Goal: Information Seeking & Learning: Learn about a topic

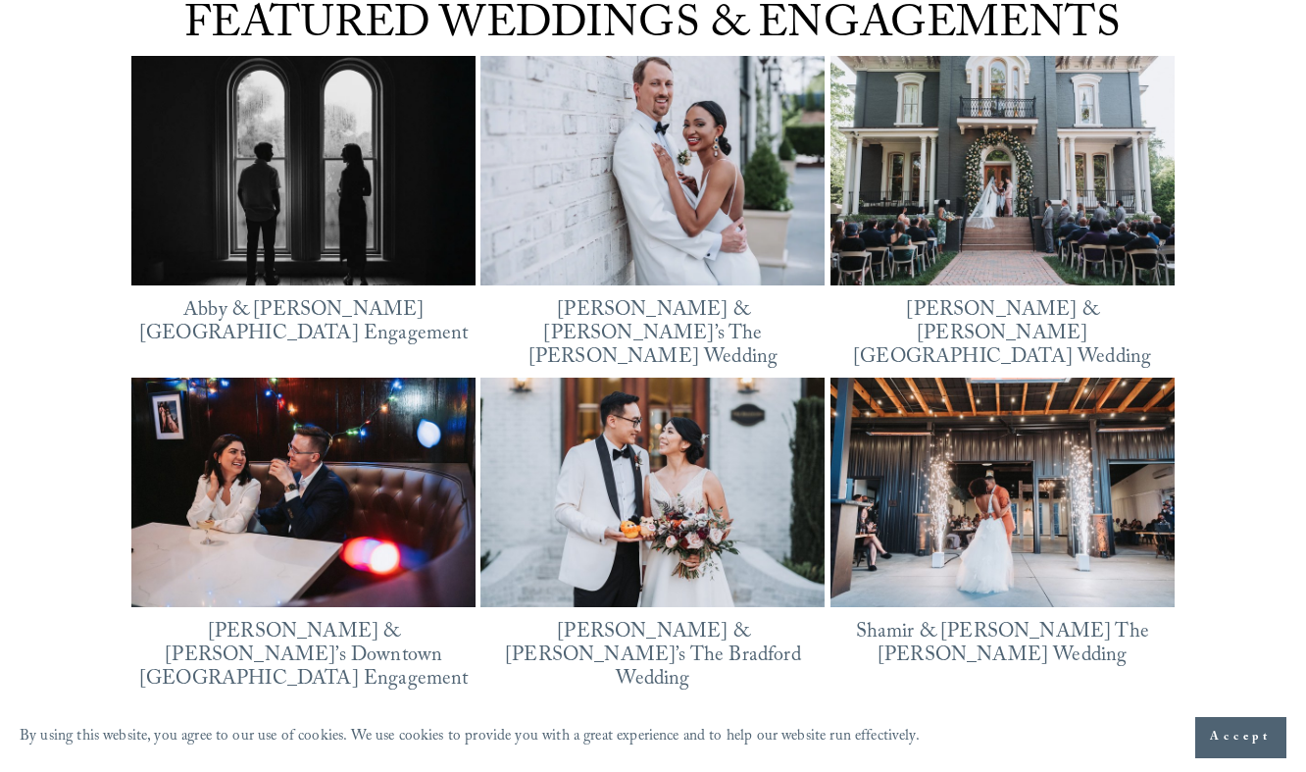
scroll to position [2519, 0]
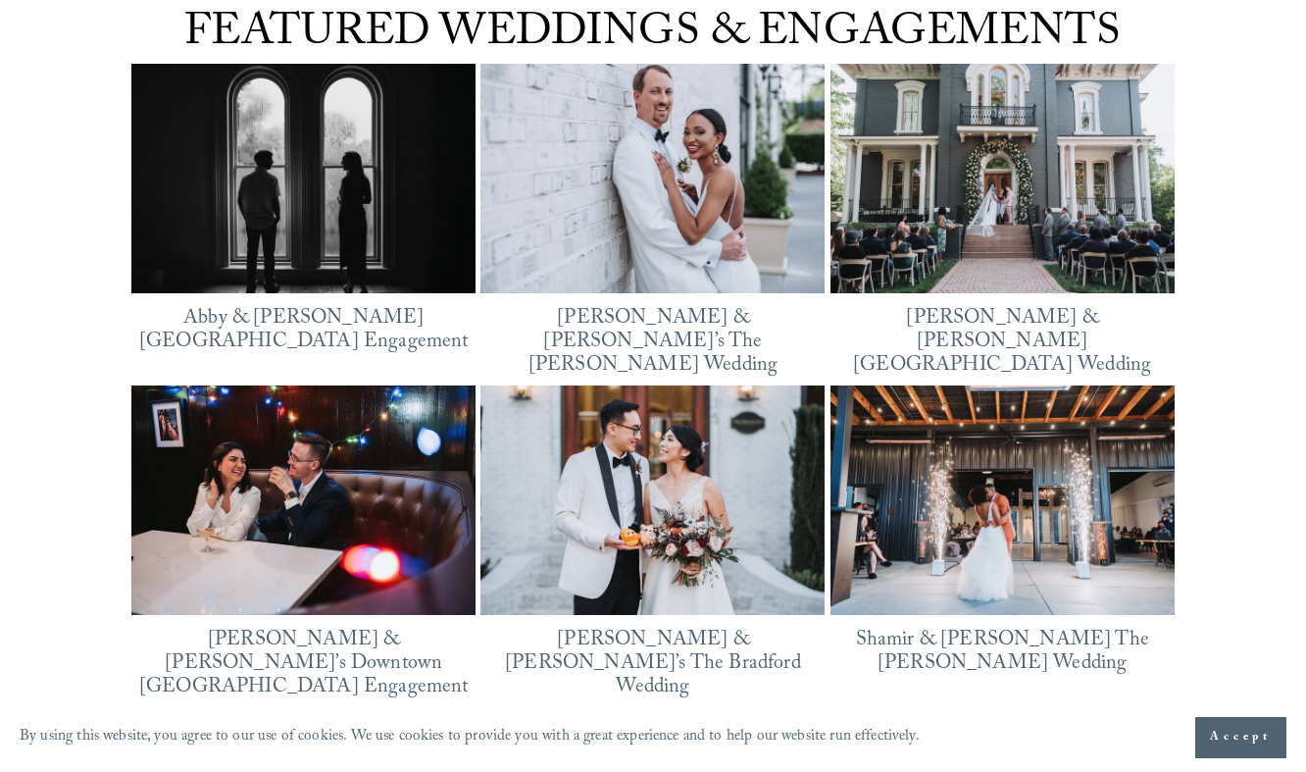
click at [708, 206] on img at bounding box center [652, 178] width 344 height 259
click at [722, 526] on img at bounding box center [652, 499] width 344 height 229
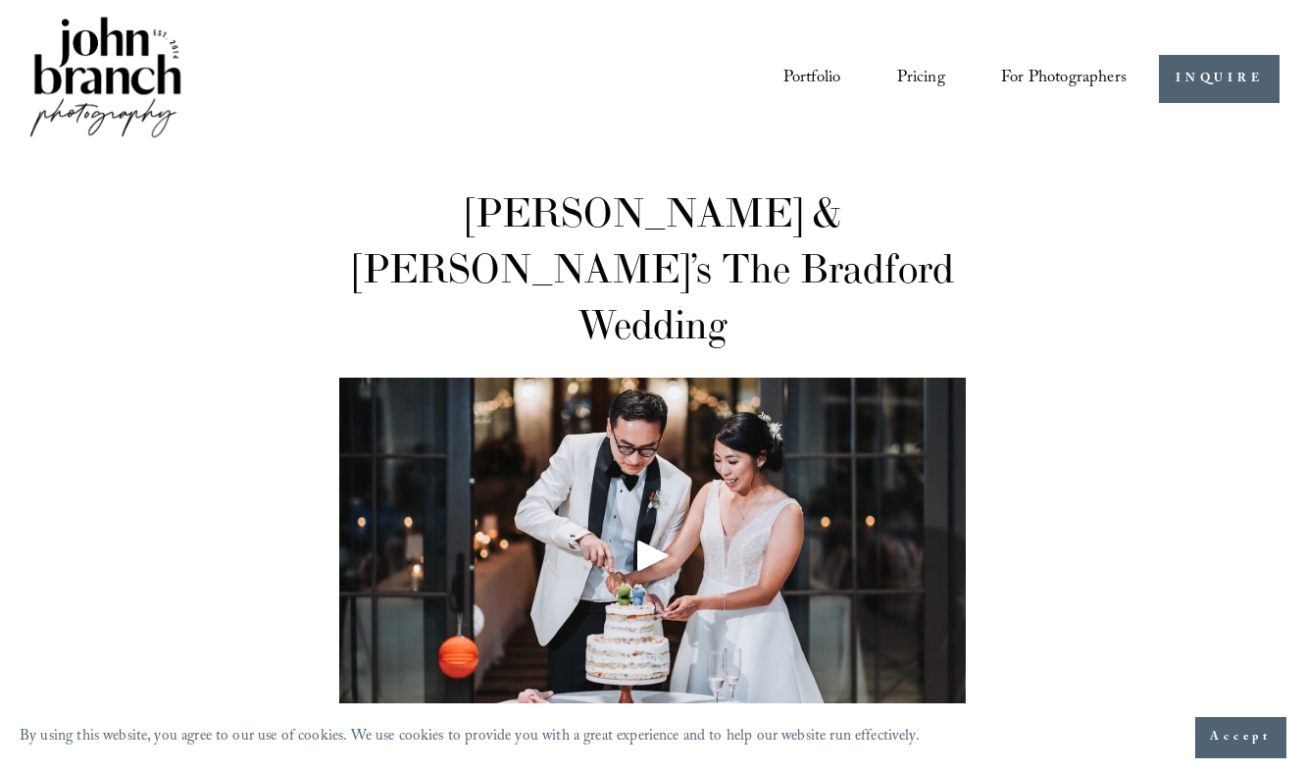
click at [907, 64] on link "Pricing" at bounding box center [921, 79] width 48 height 36
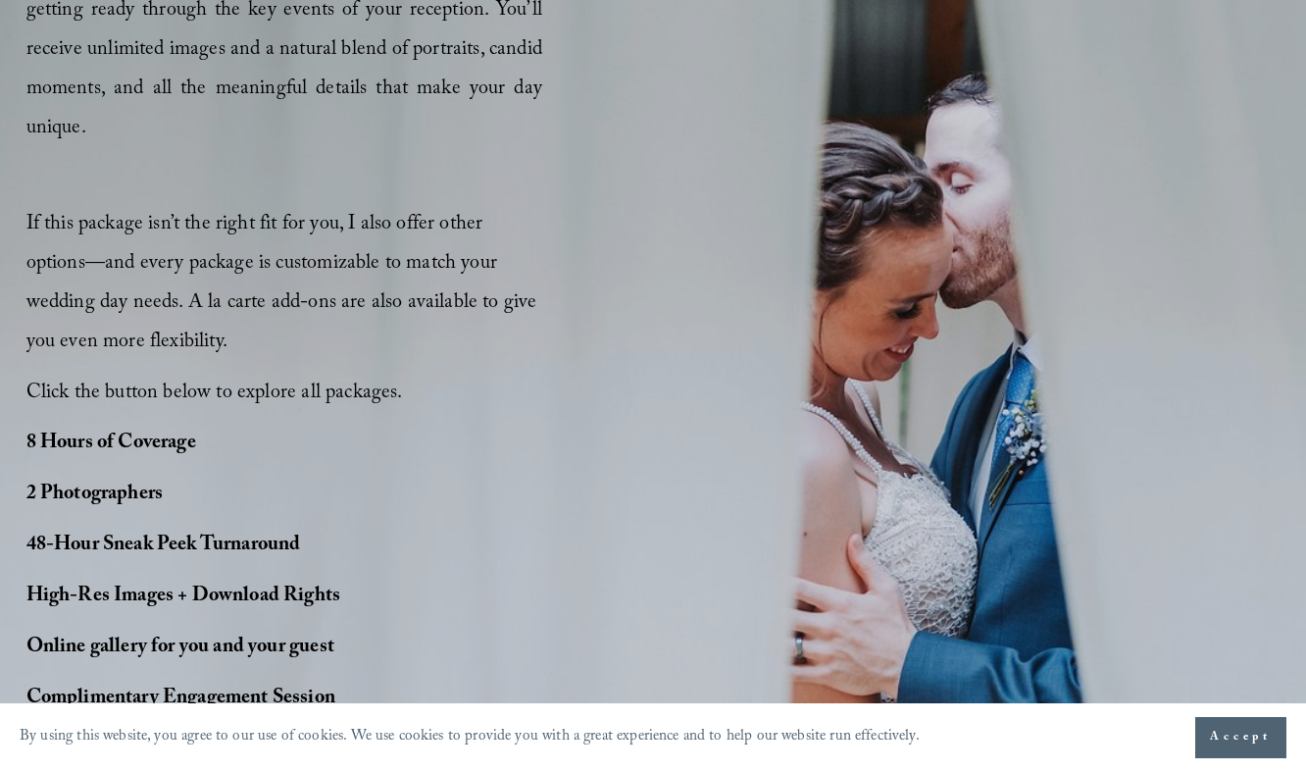
scroll to position [1319, 0]
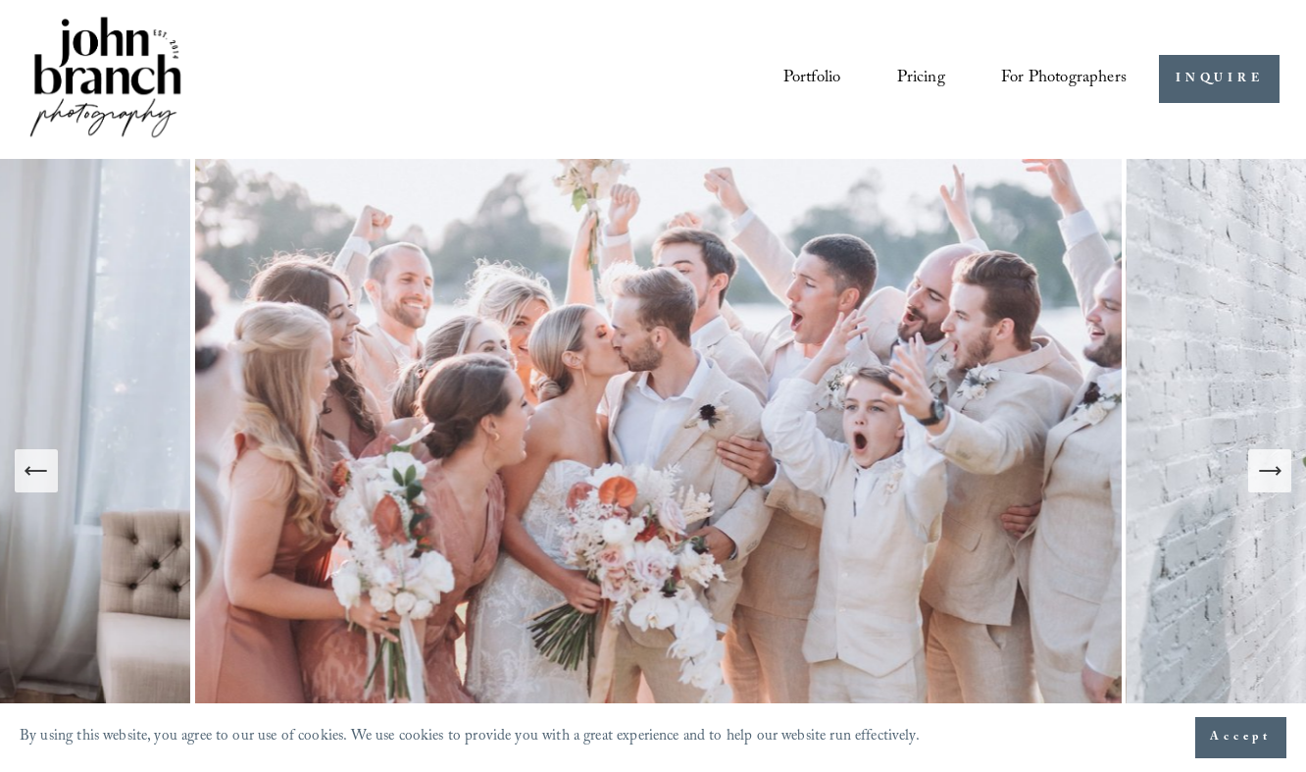
click at [1277, 477] on icon "Next Slide" at bounding box center [1269, 470] width 27 height 27
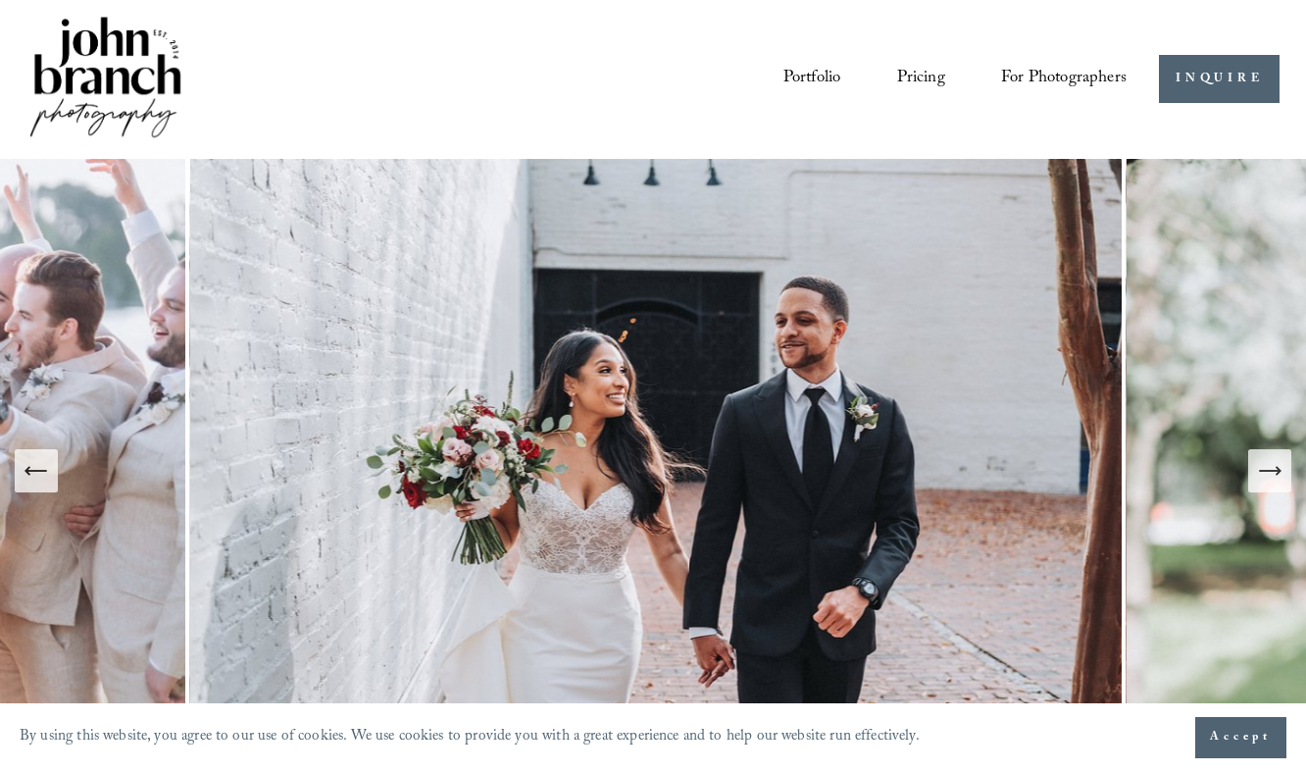
click at [1277, 477] on icon "Next Slide" at bounding box center [1269, 470] width 27 height 27
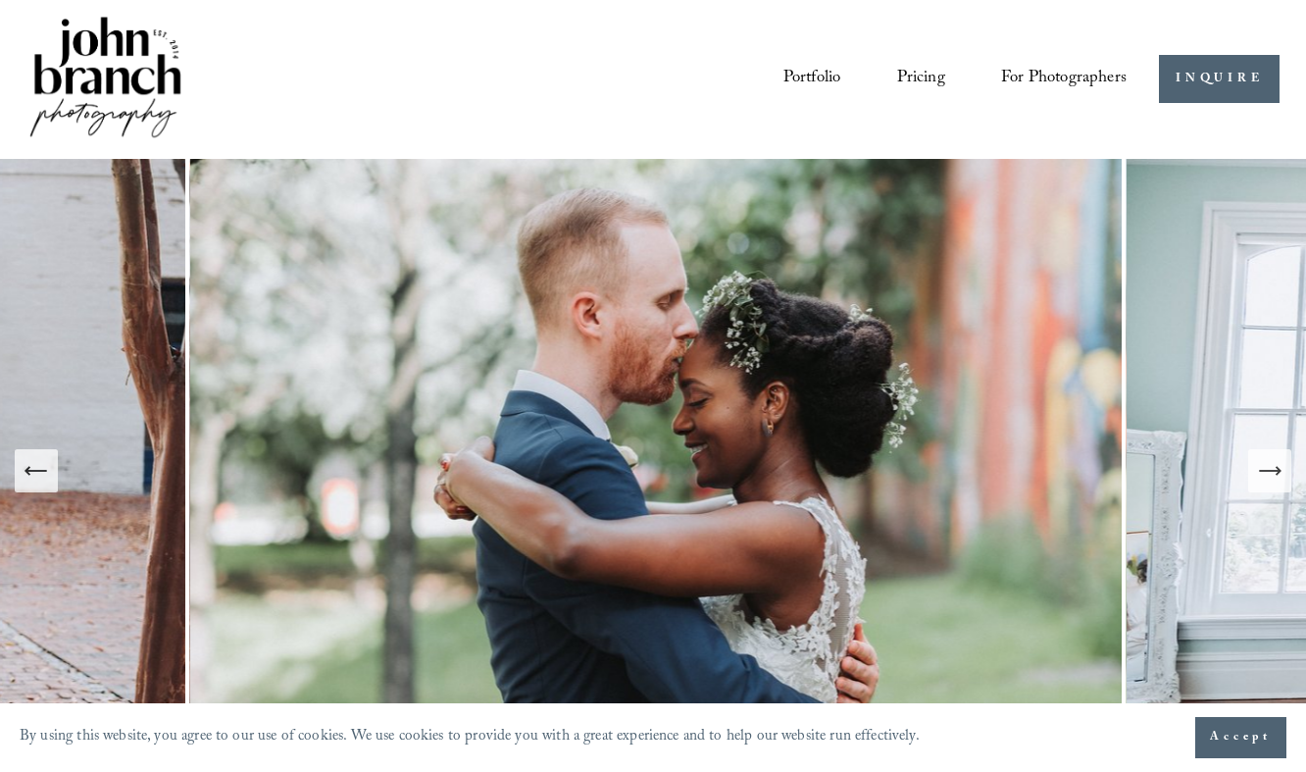
click at [1277, 477] on icon "Next Slide" at bounding box center [1269, 470] width 27 height 27
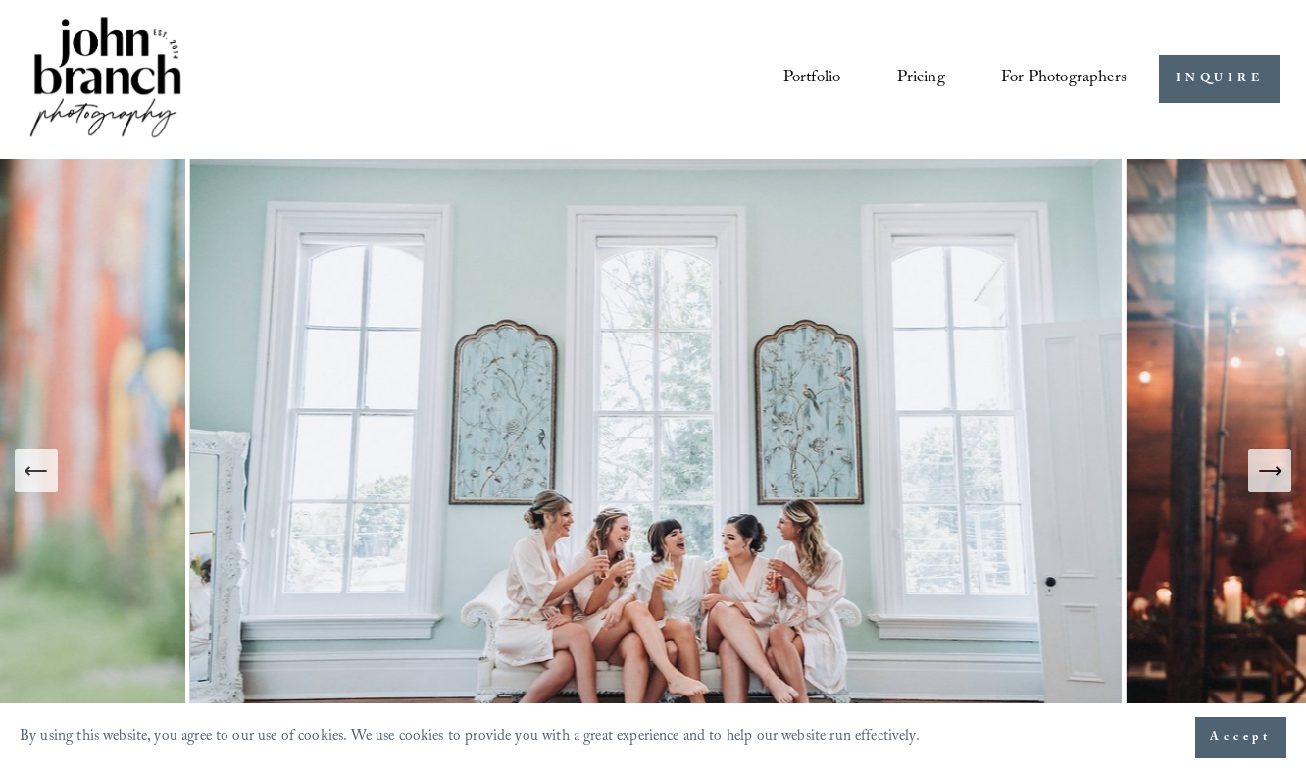
click at [1277, 478] on icon "Next Slide" at bounding box center [1269, 470] width 27 height 27
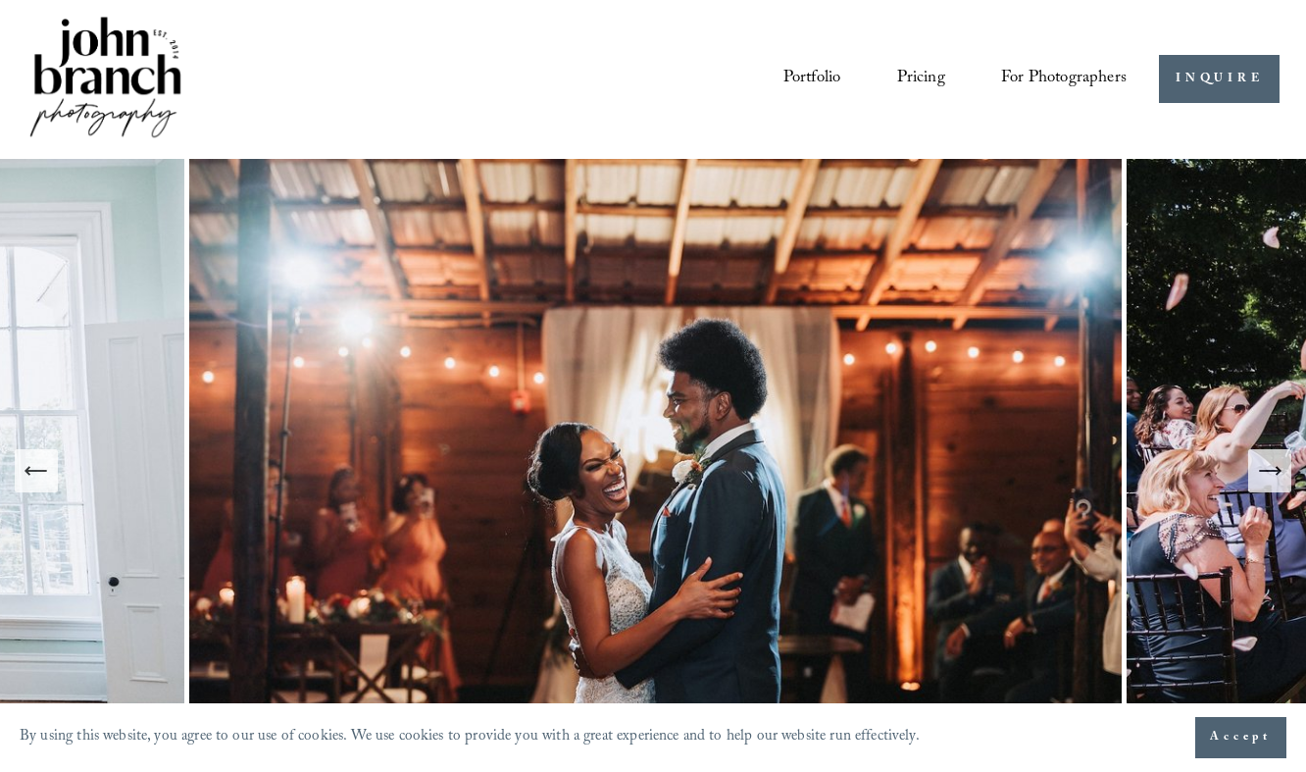
click at [1280, 478] on icon "Next Slide" at bounding box center [1269, 470] width 27 height 27
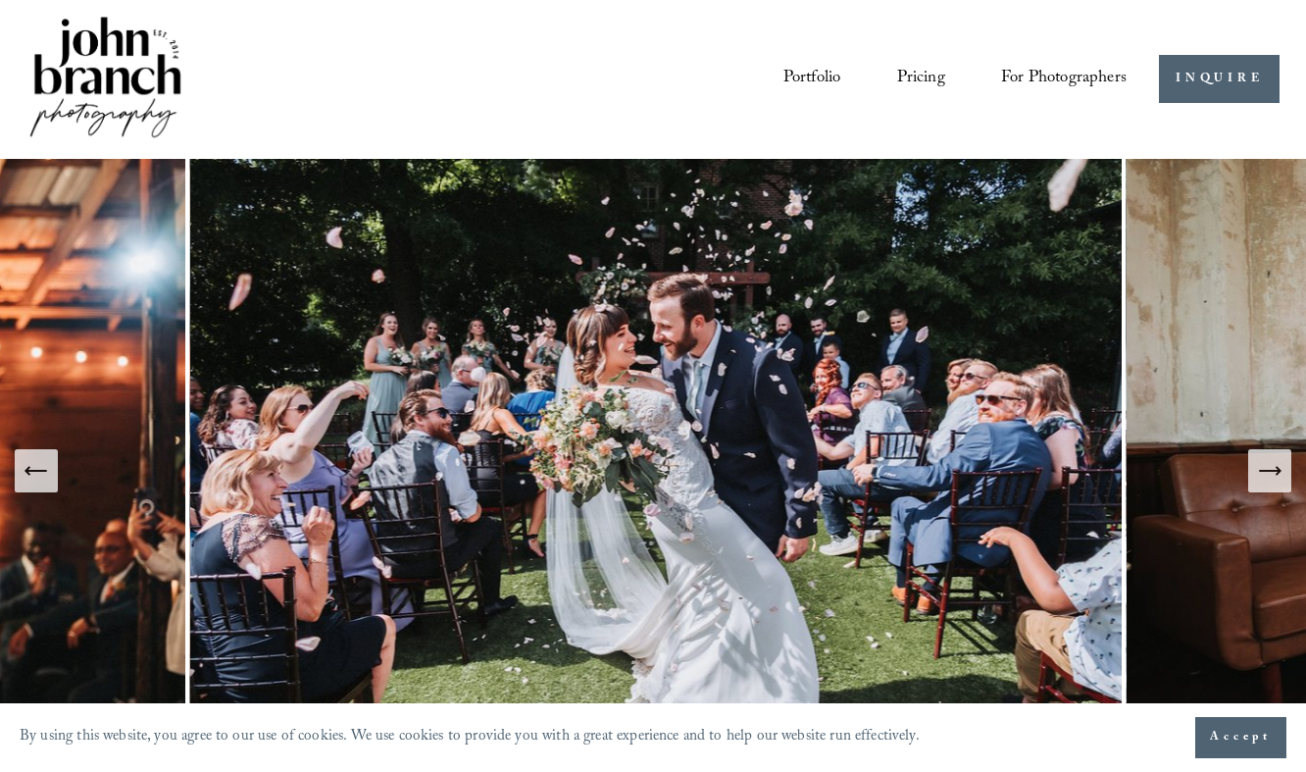
click at [1279, 477] on icon "Next Slide" at bounding box center [1269, 470] width 27 height 27
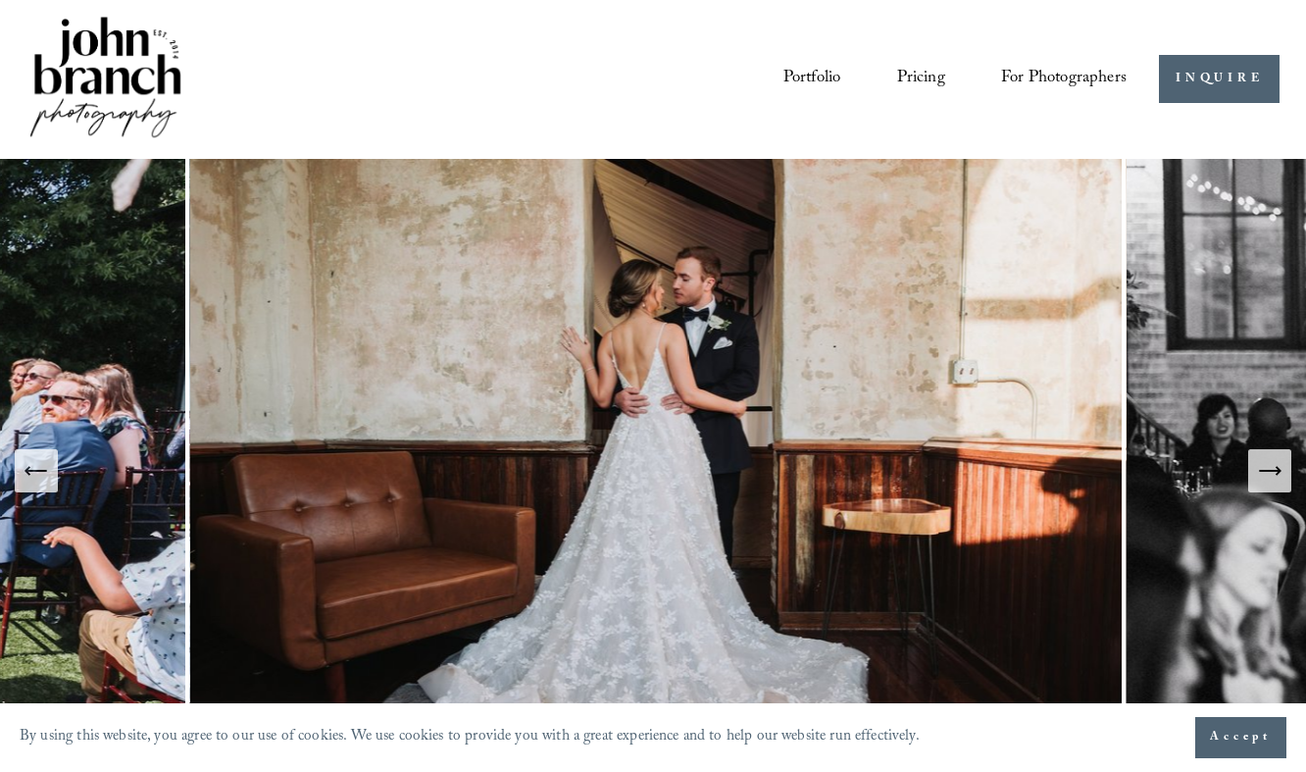
click at [1280, 478] on icon "Next Slide" at bounding box center [1269, 470] width 27 height 27
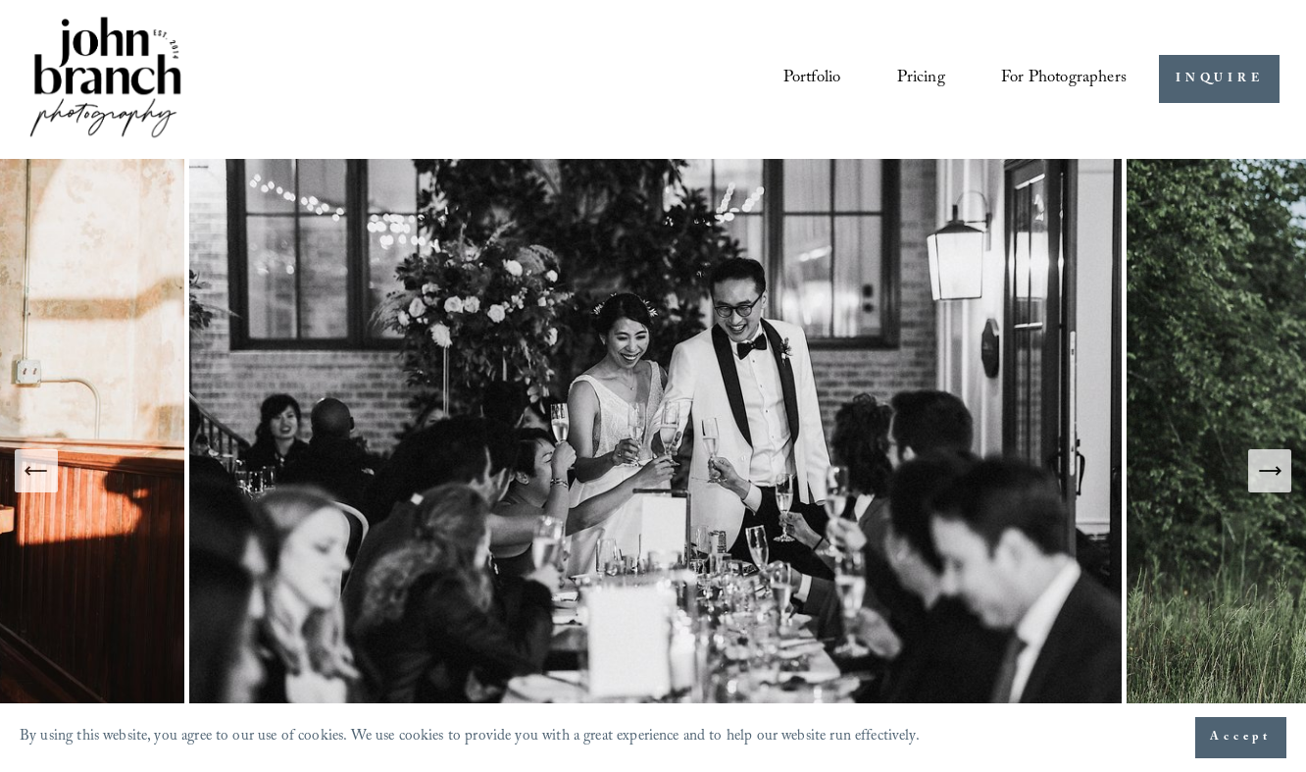
click at [1280, 478] on icon "Next Slide" at bounding box center [1269, 470] width 27 height 27
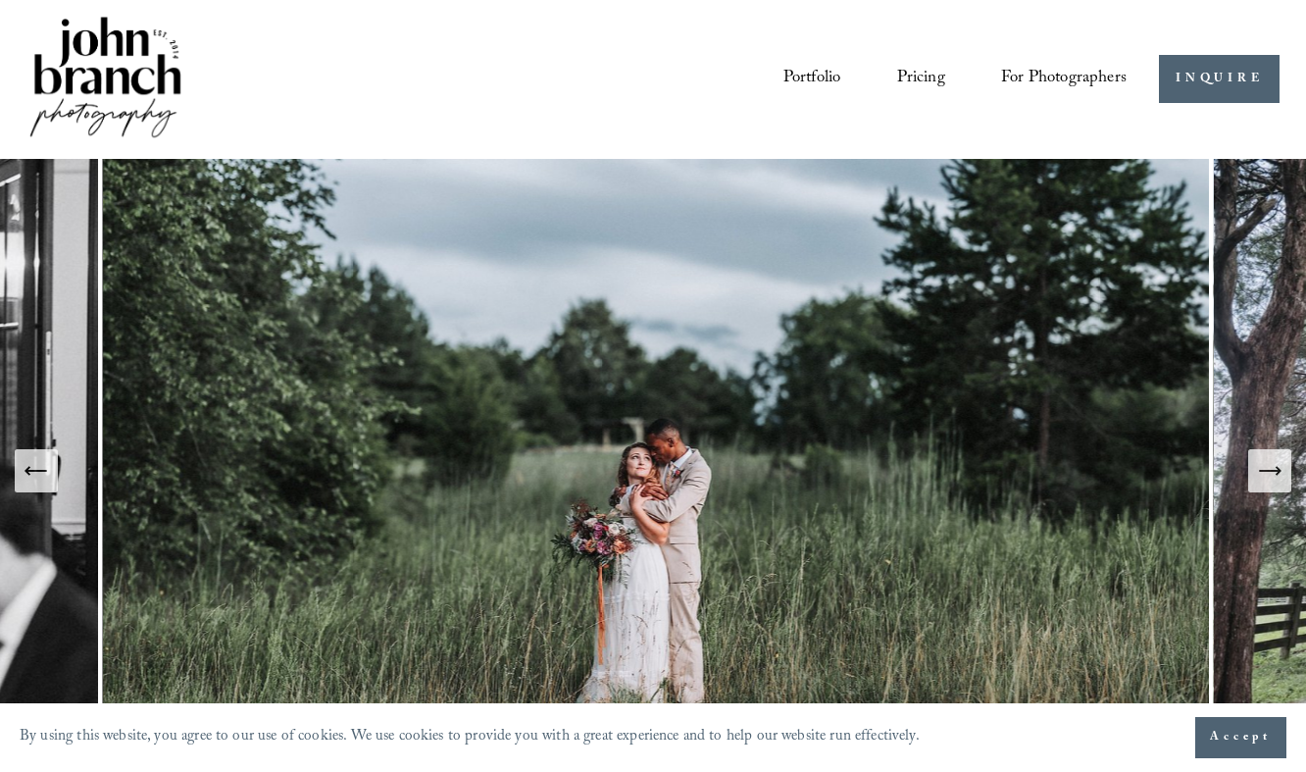
click at [1280, 478] on icon "Next Slide" at bounding box center [1269, 470] width 27 height 27
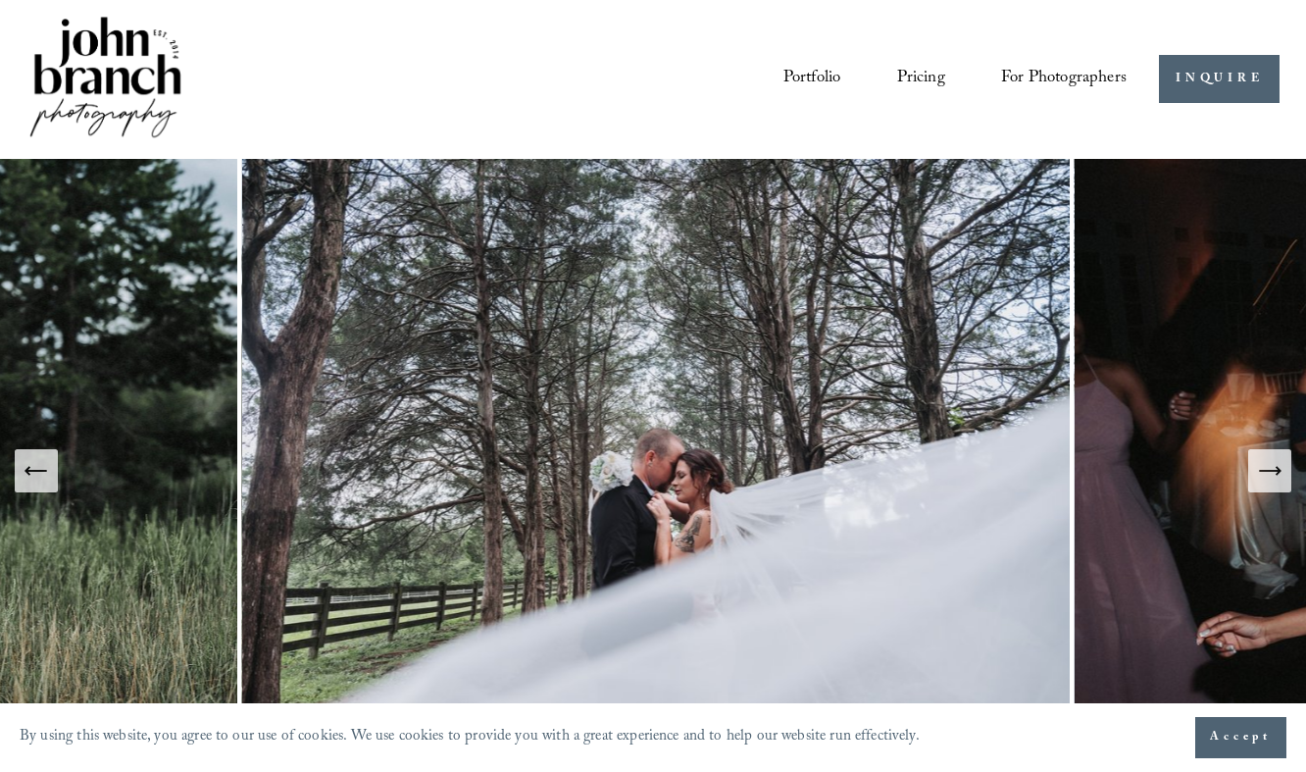
click at [1281, 481] on icon "Next Slide" at bounding box center [1269, 470] width 27 height 27
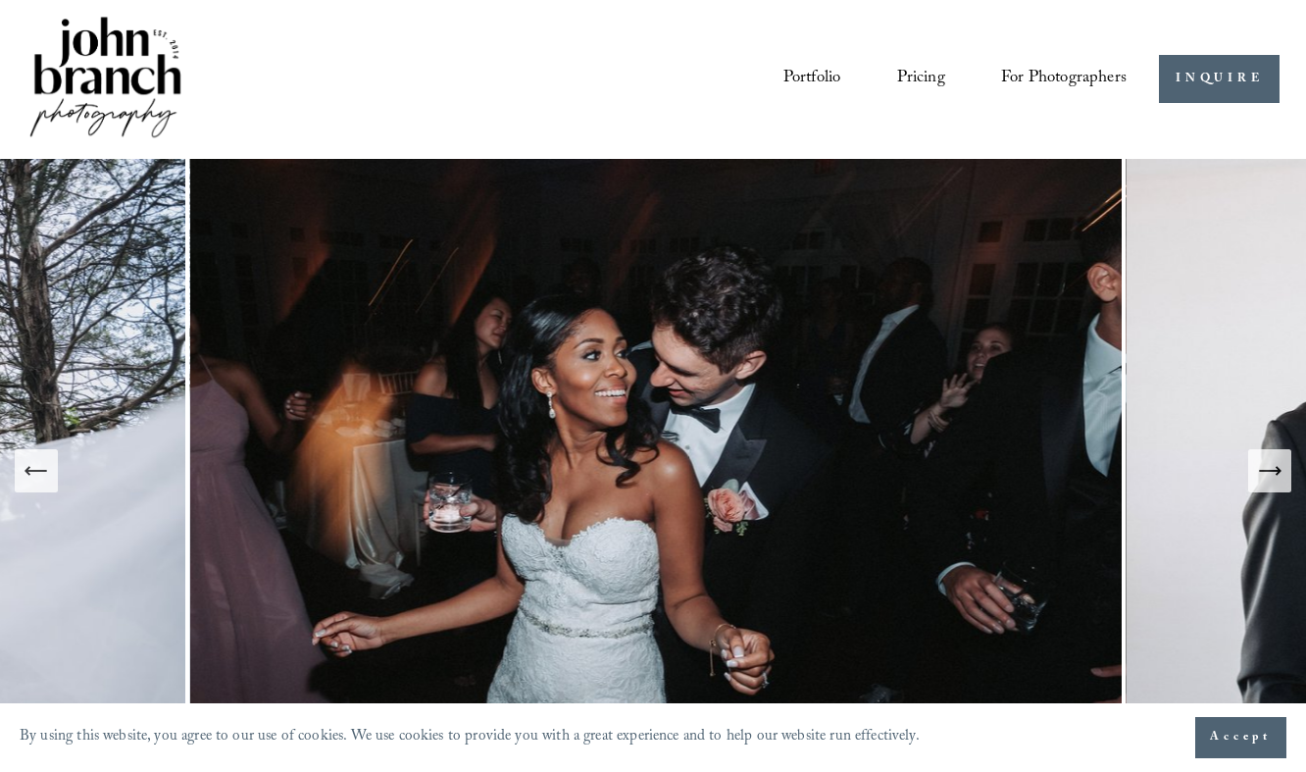
click at [1282, 482] on icon "Next Slide" at bounding box center [1269, 470] width 27 height 27
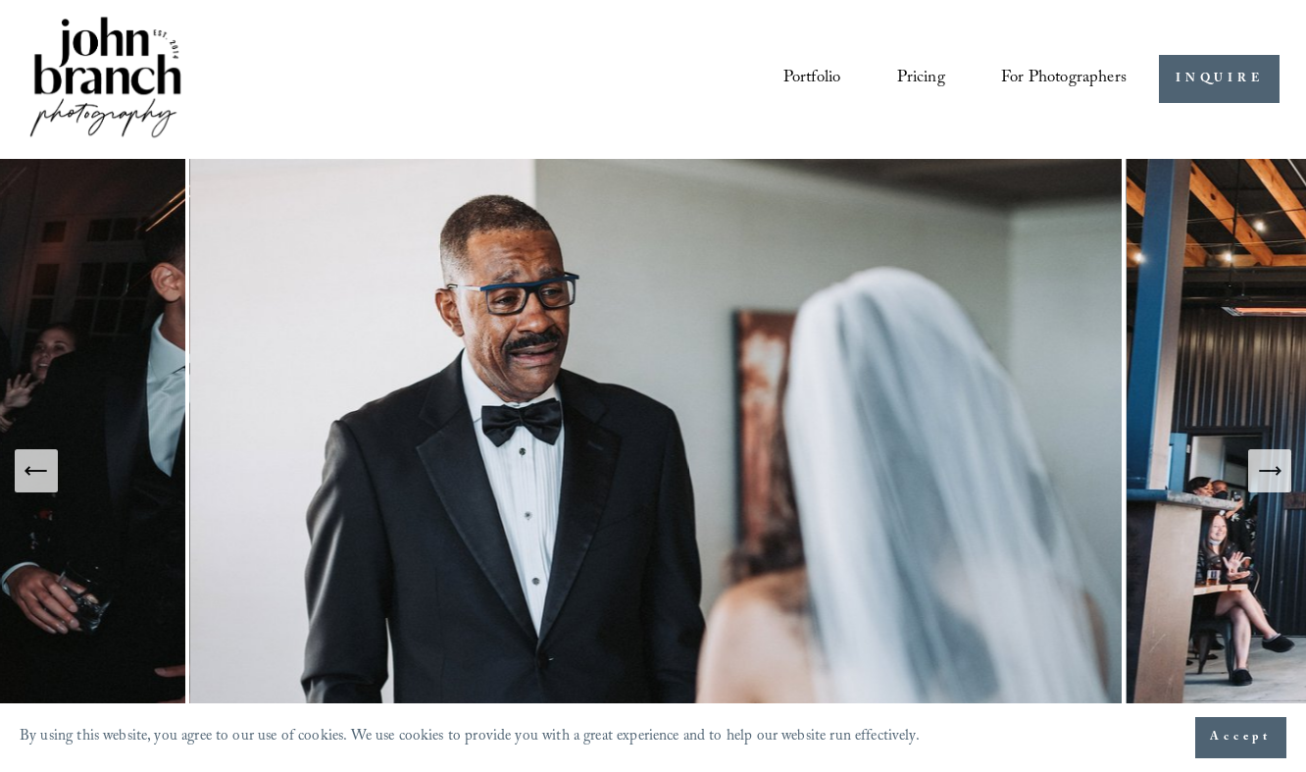
click at [1283, 483] on button "Next Slide" at bounding box center [1269, 470] width 43 height 43
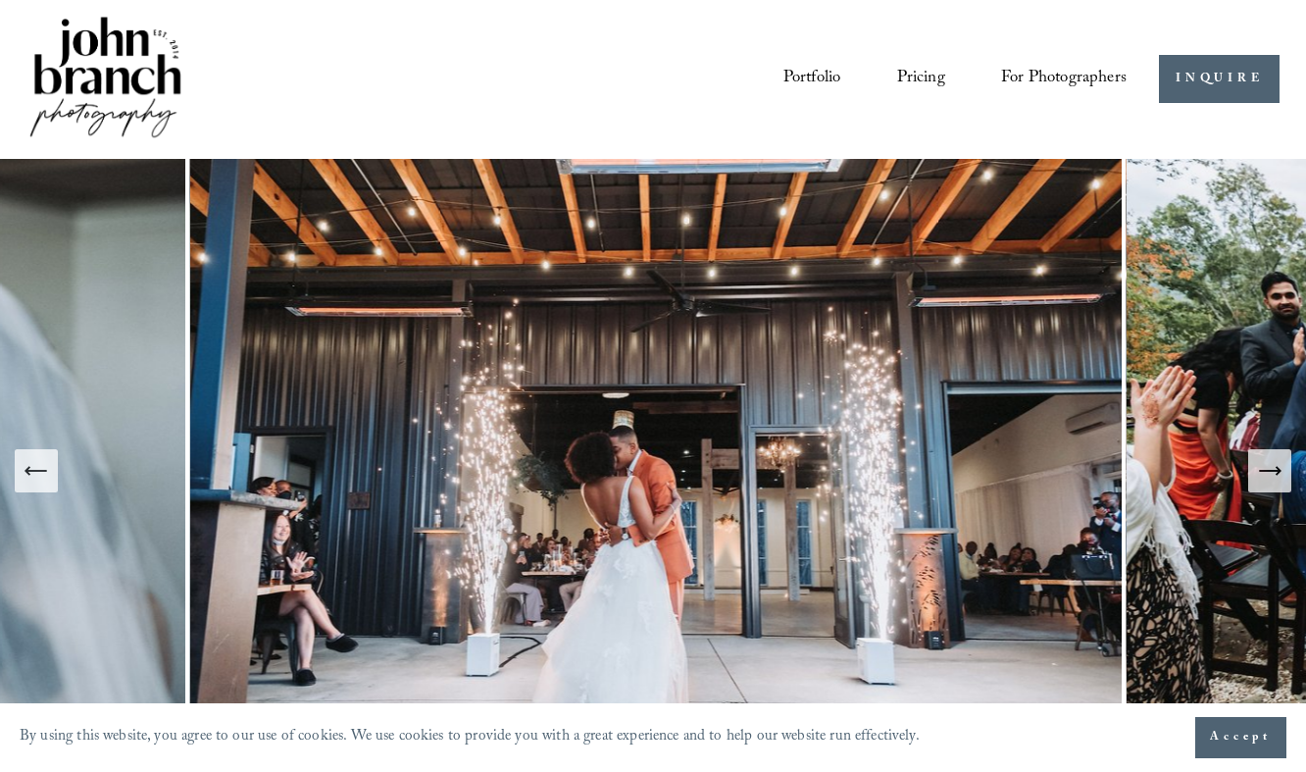
click at [1284, 483] on button "Next Slide" at bounding box center [1269, 470] width 43 height 43
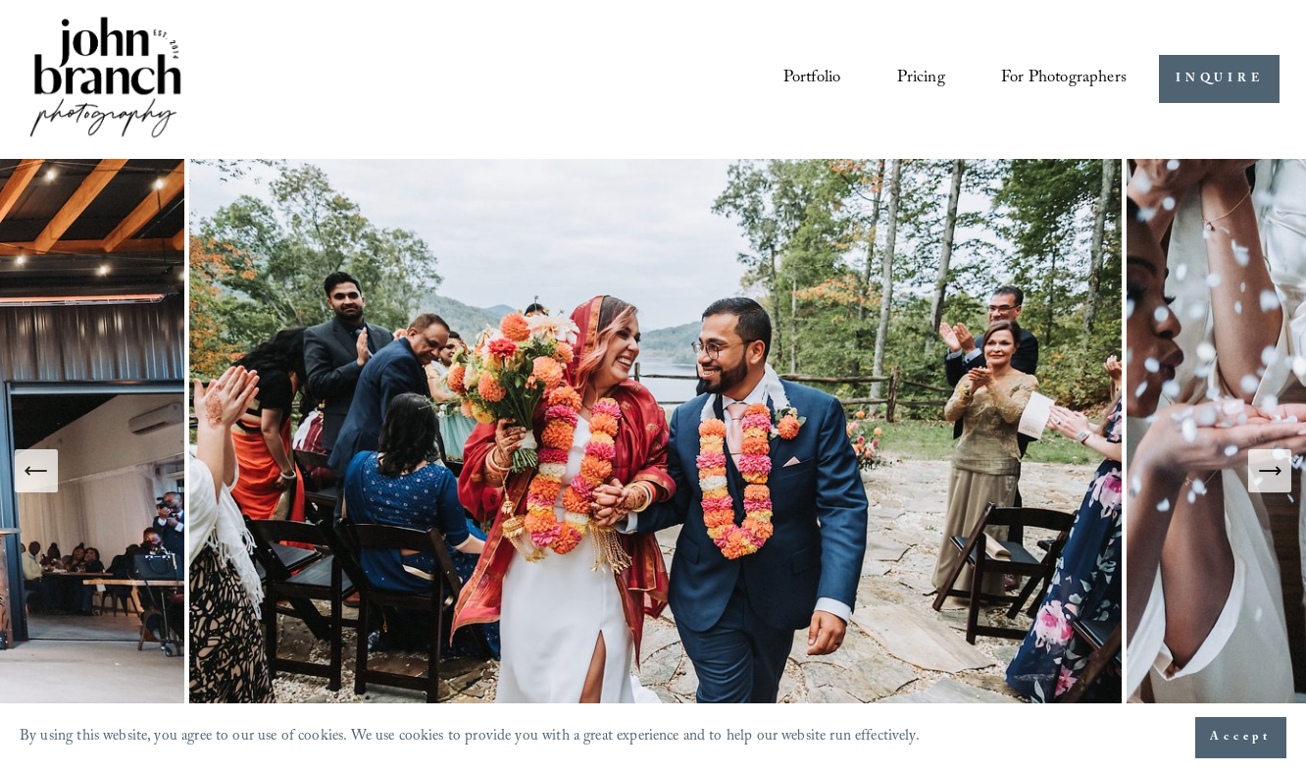
click at [1284, 484] on button "Next Slide" at bounding box center [1269, 470] width 43 height 43
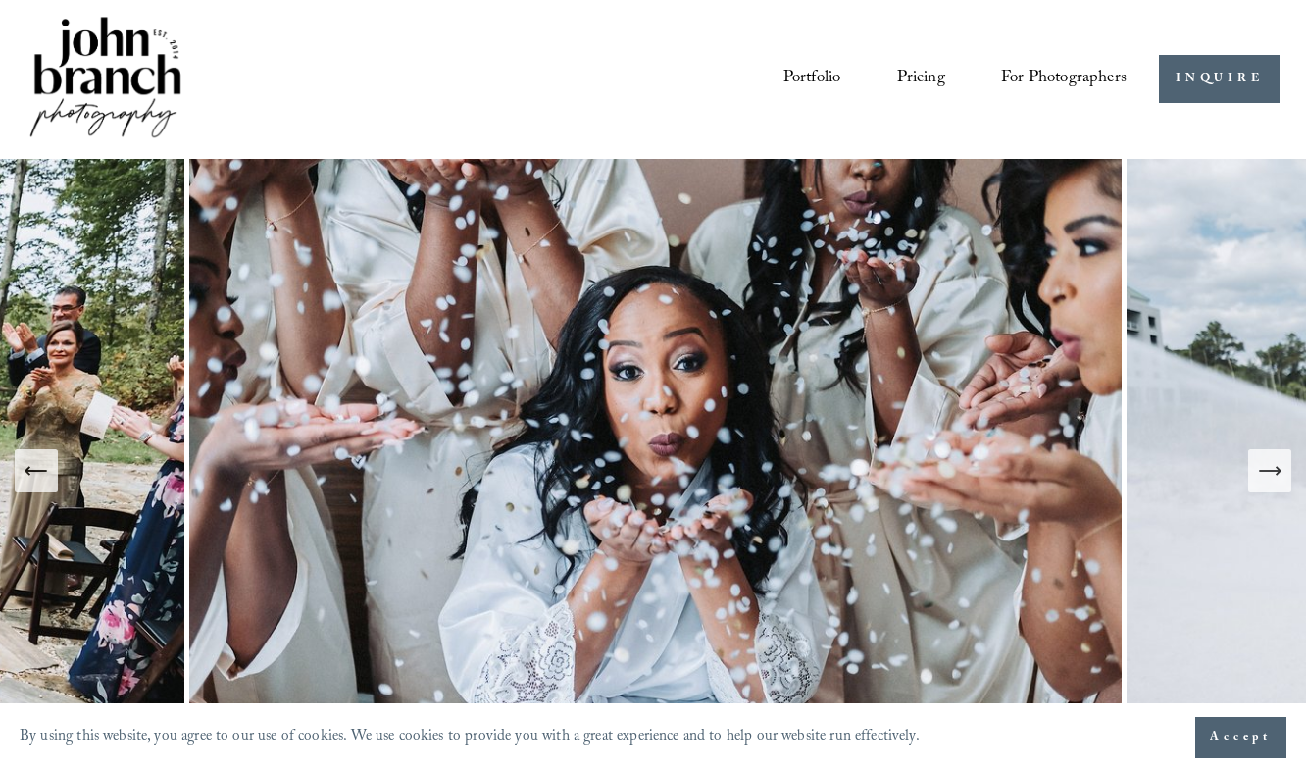
click at [1284, 484] on button "Next Slide" at bounding box center [1269, 470] width 43 height 43
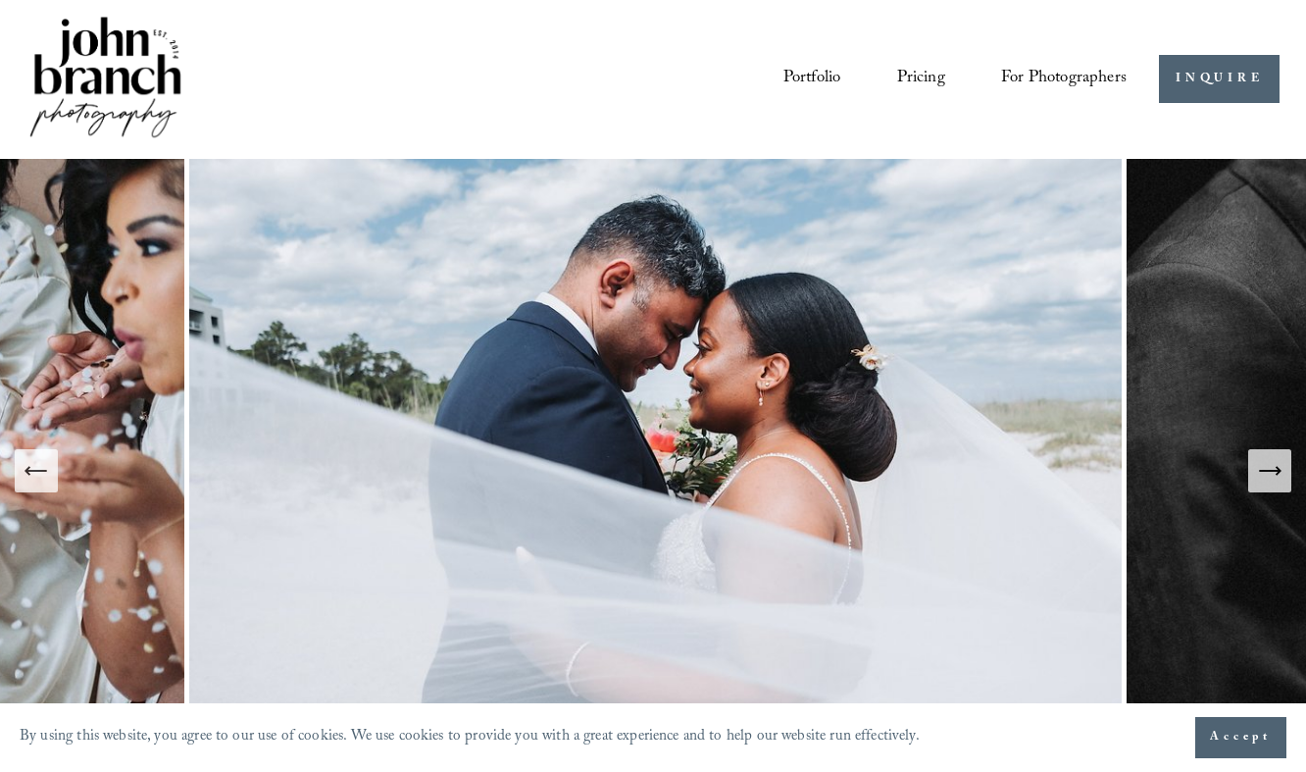
click at [1284, 484] on button "Next Slide" at bounding box center [1269, 470] width 43 height 43
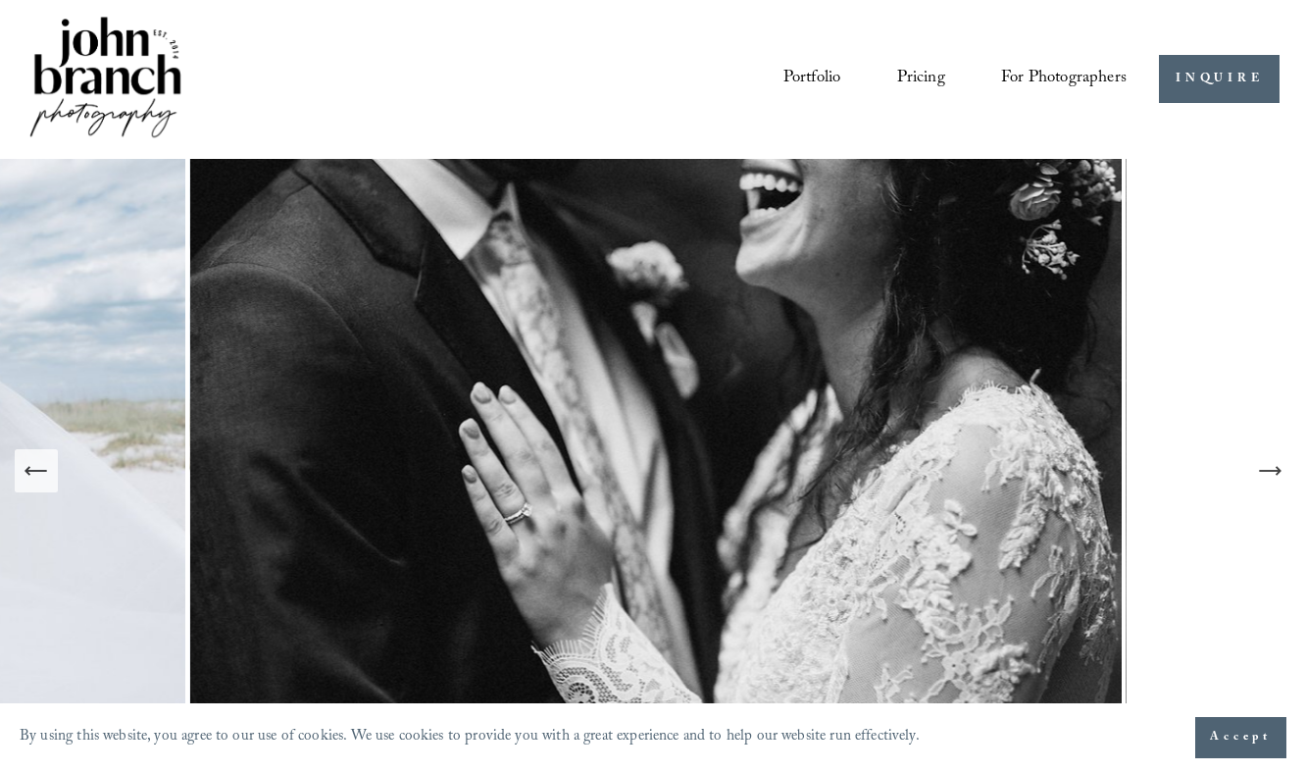
click at [1284, 484] on button "Next Slide" at bounding box center [1269, 470] width 43 height 43
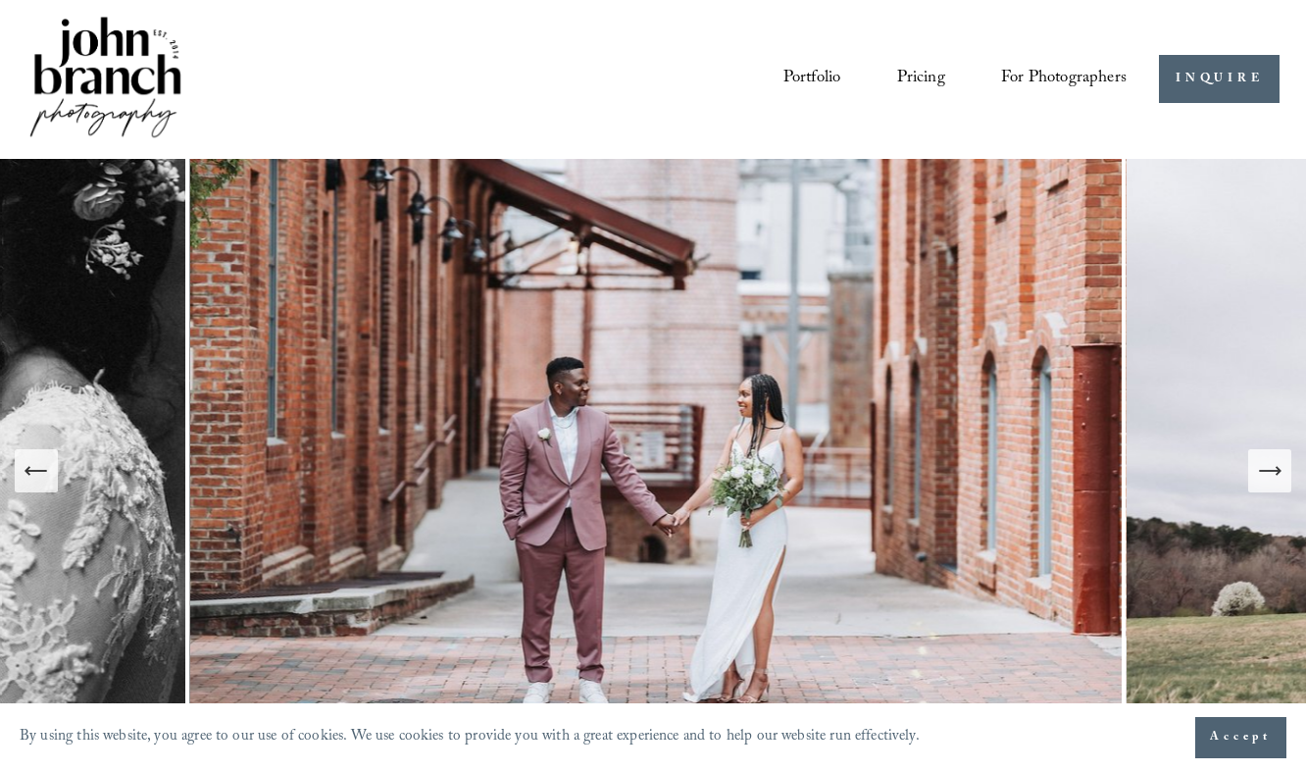
click at [1284, 484] on button "Next Slide" at bounding box center [1269, 470] width 43 height 43
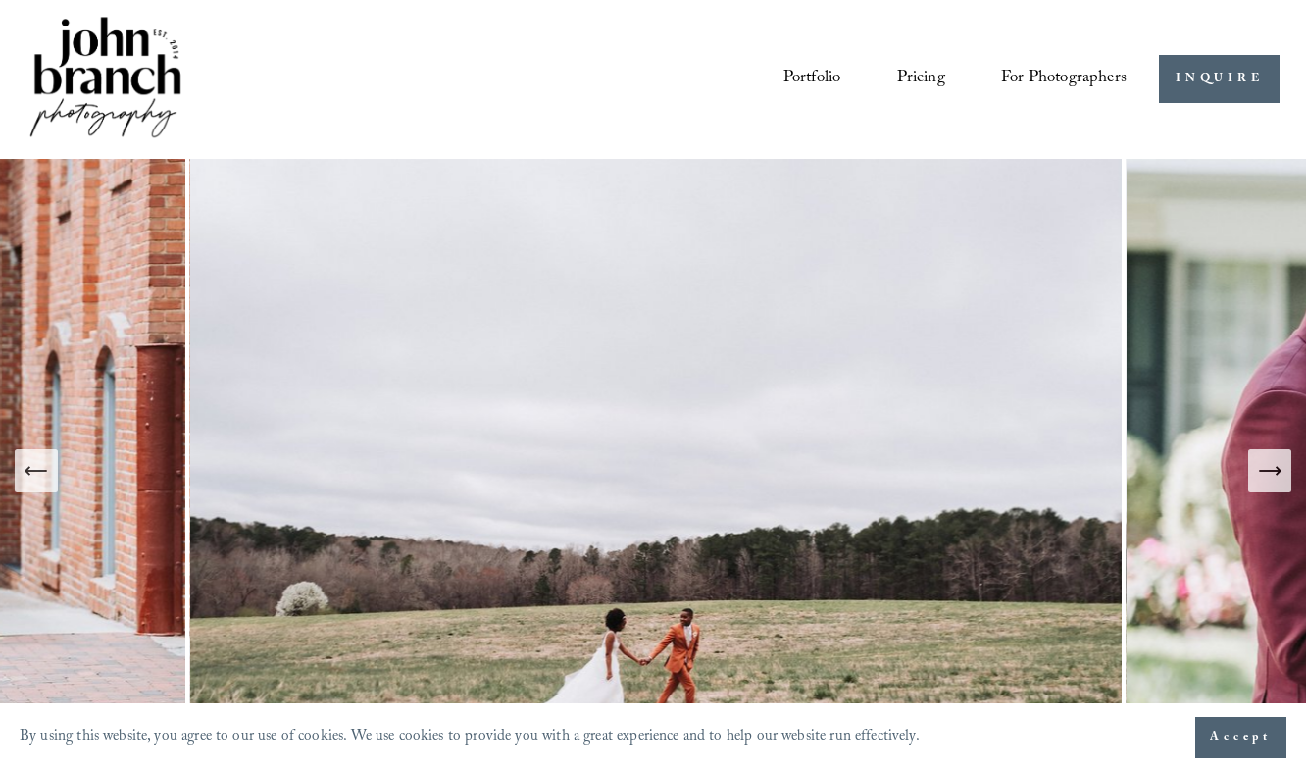
click at [1284, 483] on button "Next Slide" at bounding box center [1269, 470] width 43 height 43
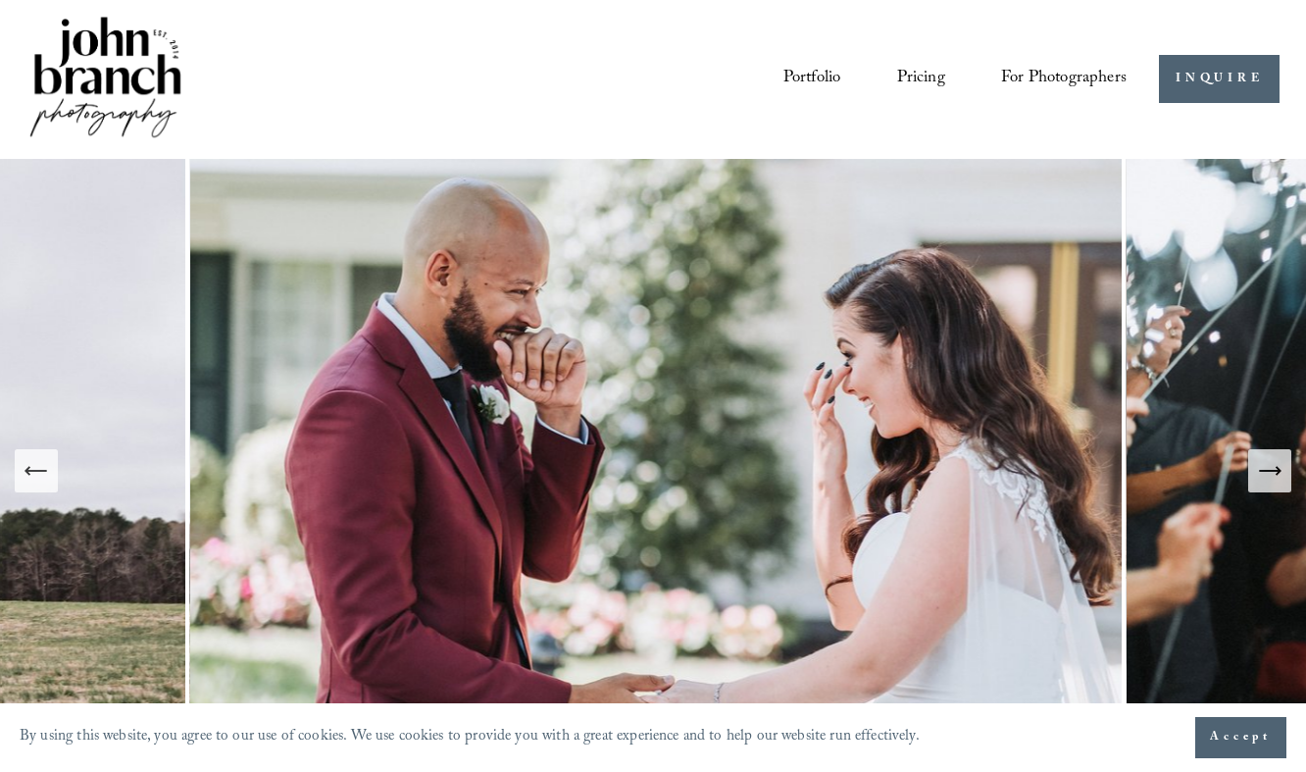
click at [1284, 483] on button "Next Slide" at bounding box center [1269, 470] width 43 height 43
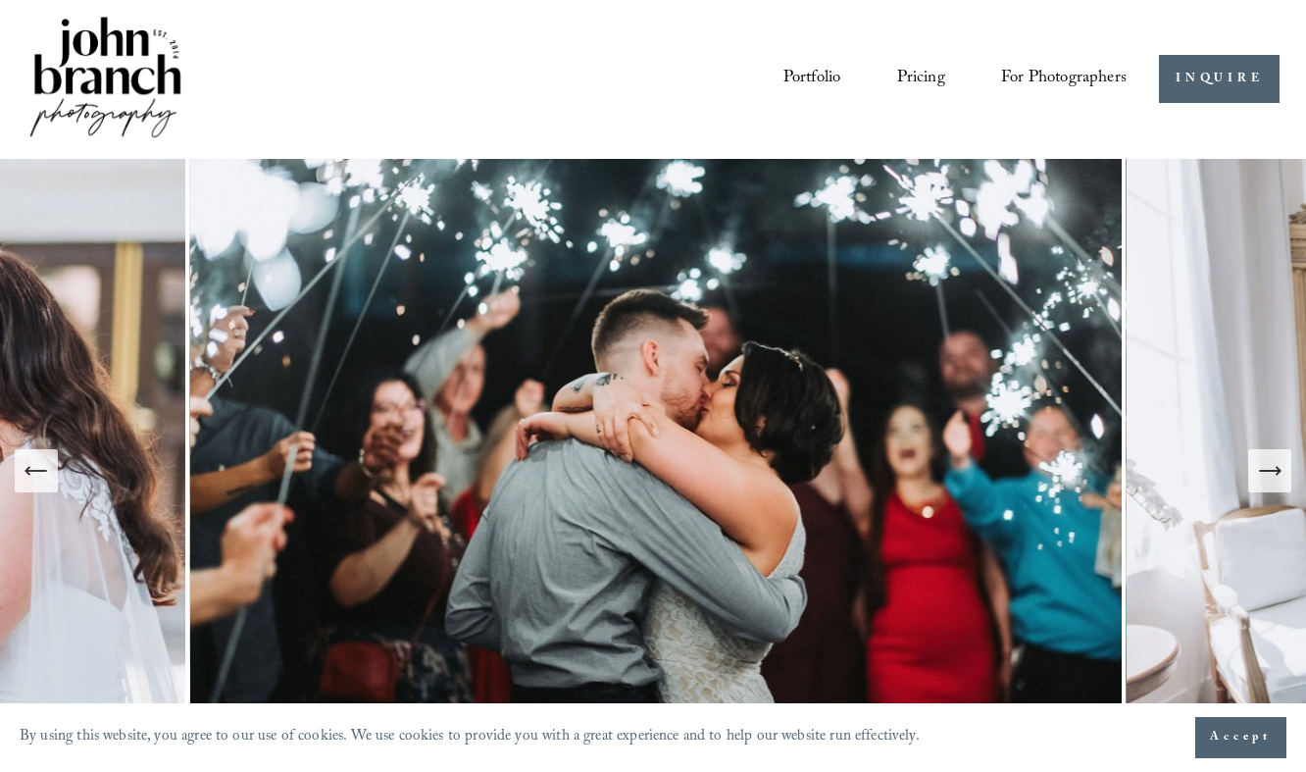
click at [1284, 483] on button "Next Slide" at bounding box center [1269, 470] width 43 height 43
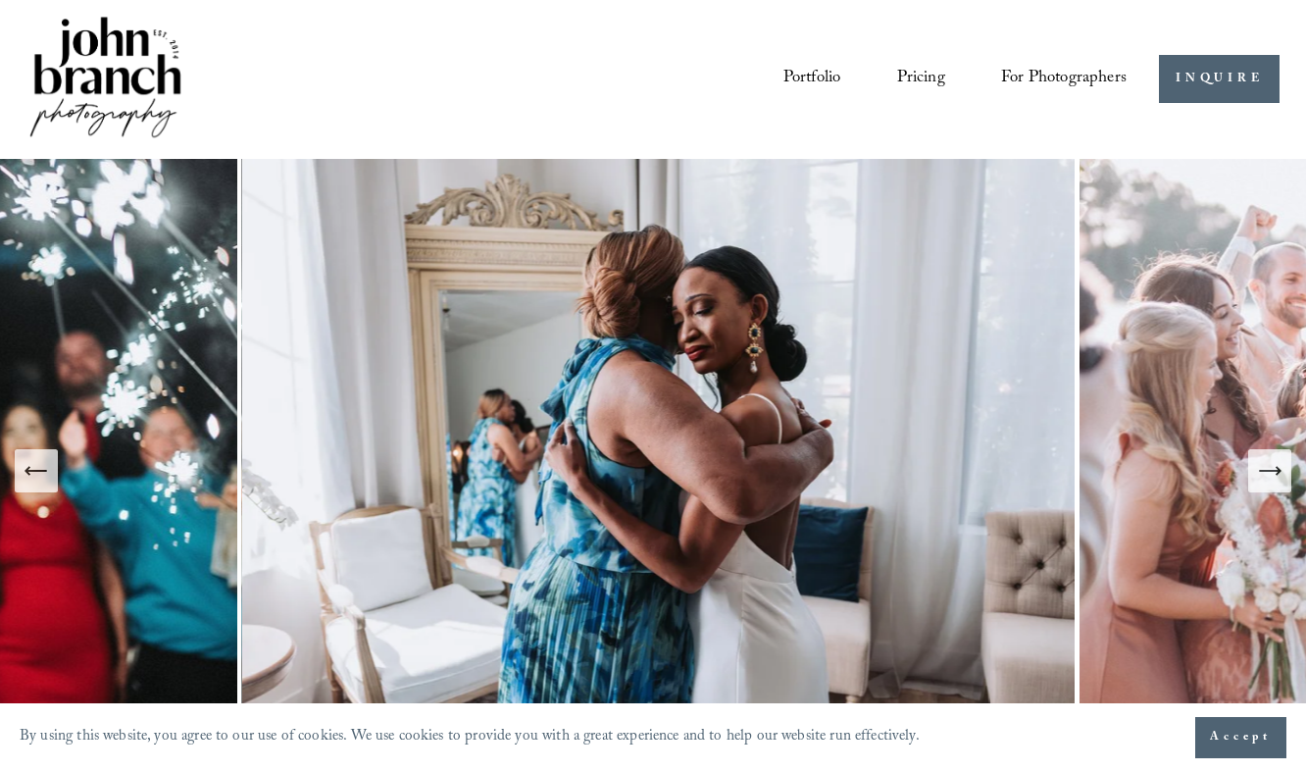
click at [1285, 484] on button "Next Slide" at bounding box center [1269, 470] width 43 height 43
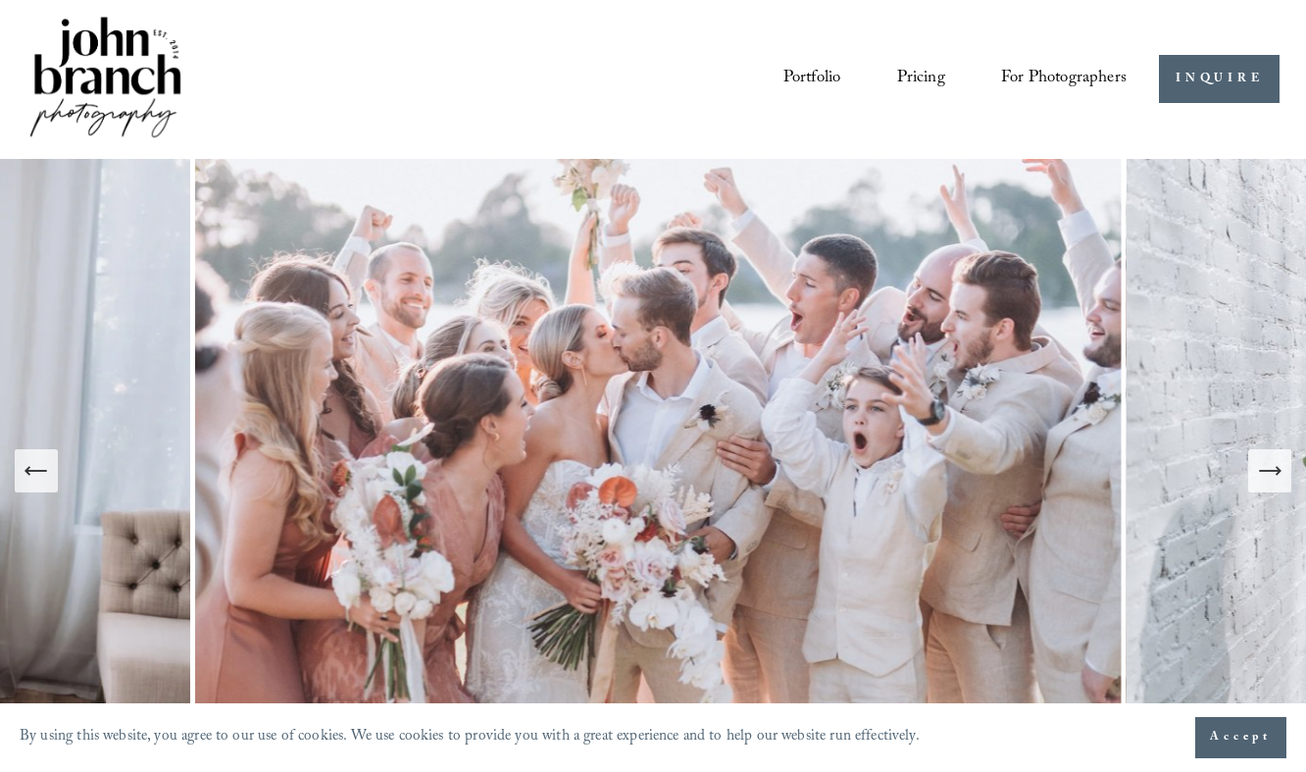
click at [815, 75] on link "Portfolio" at bounding box center [812, 79] width 58 height 36
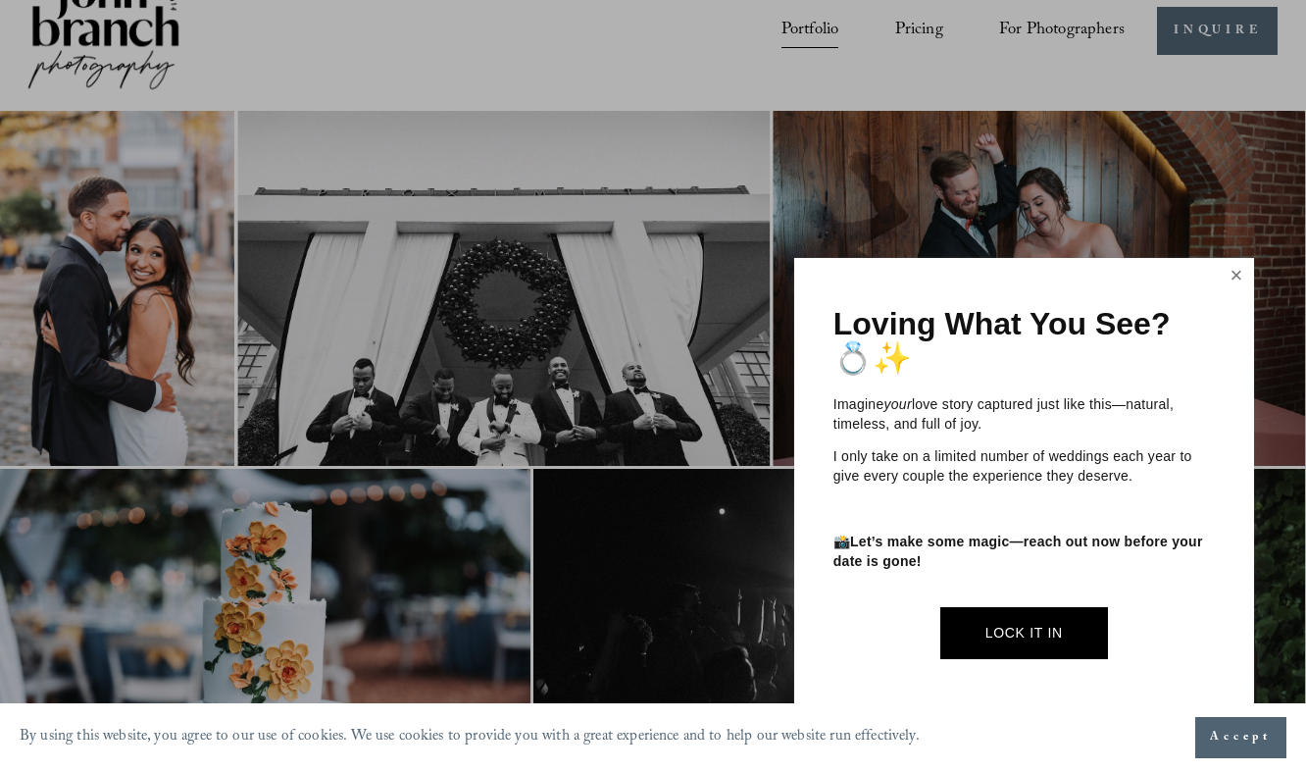
scroll to position [0, 2]
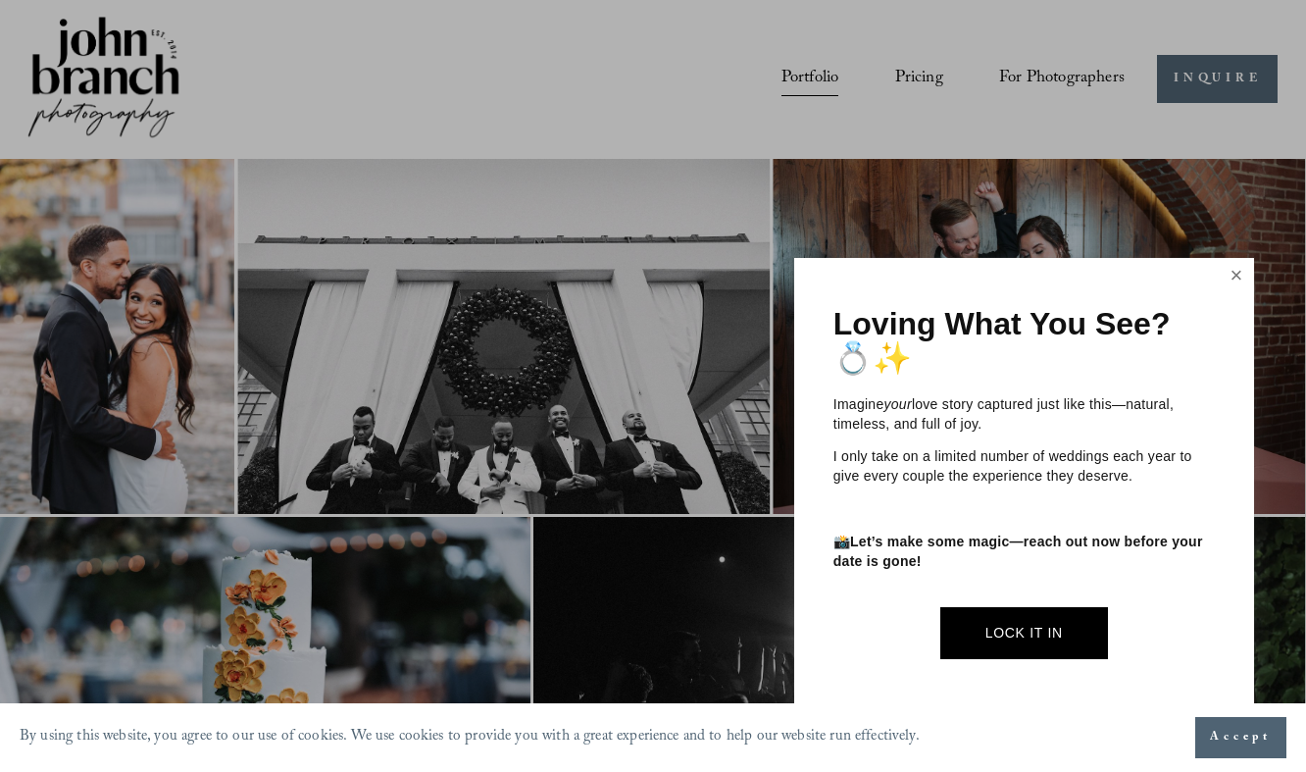
click at [1243, 280] on link "Close" at bounding box center [1235, 276] width 29 height 31
